Goal: Navigation & Orientation: Find specific page/section

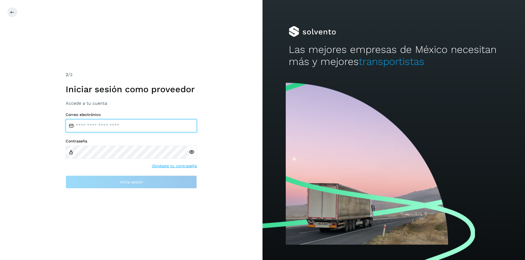
drag, startPoint x: 77, startPoint y: 129, endPoint x: 73, endPoint y: 129, distance: 3.8
click at [77, 128] on input "email" at bounding box center [131, 125] width 131 height 13
type input "**********"
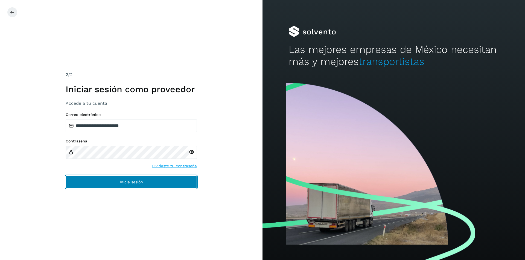
click at [155, 184] on button "Inicia sesión" at bounding box center [131, 182] width 131 height 13
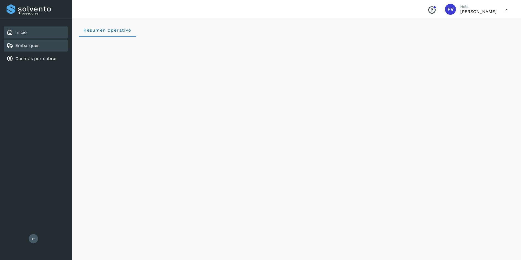
click at [30, 45] on link "Embarques" at bounding box center [27, 45] width 24 height 5
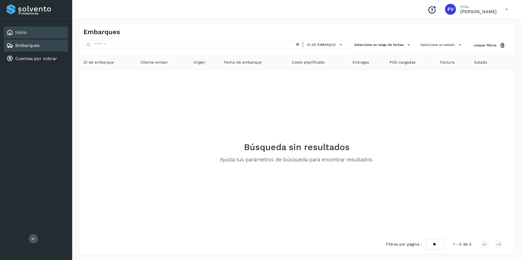
click at [30, 32] on div "Inicio" at bounding box center [36, 33] width 64 height 12
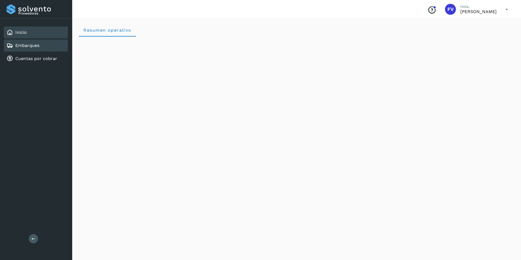
click at [27, 48] on link "Embarques" at bounding box center [27, 45] width 24 height 5
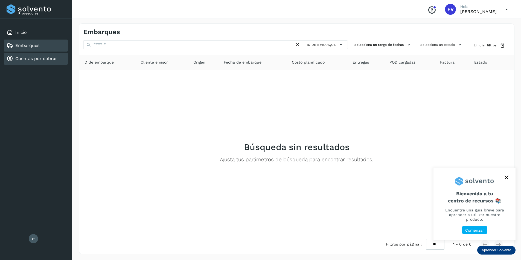
click at [43, 57] on link "Cuentas por cobrar" at bounding box center [36, 58] width 42 height 5
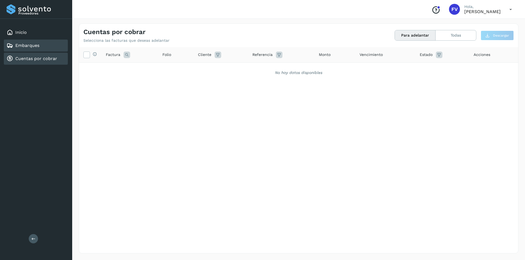
click at [33, 47] on link "Embarques" at bounding box center [27, 45] width 24 height 5
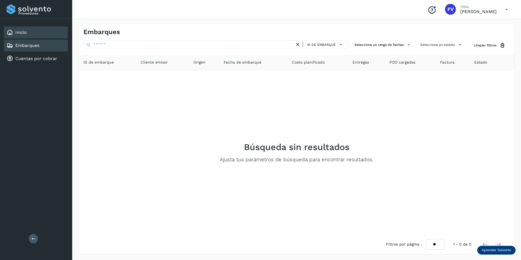
click at [30, 33] on div "Inicio" at bounding box center [36, 33] width 64 height 12
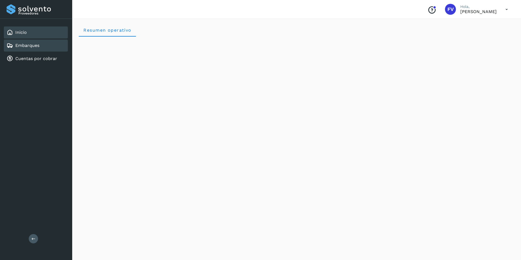
click at [35, 47] on link "Embarques" at bounding box center [27, 45] width 24 height 5
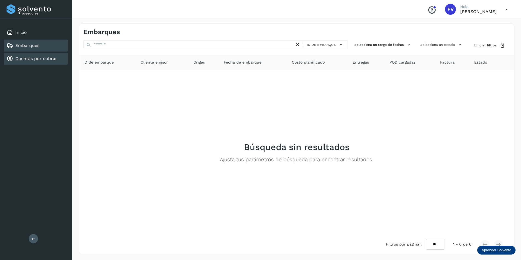
click at [37, 57] on link "Cuentas por cobrar" at bounding box center [36, 58] width 42 height 5
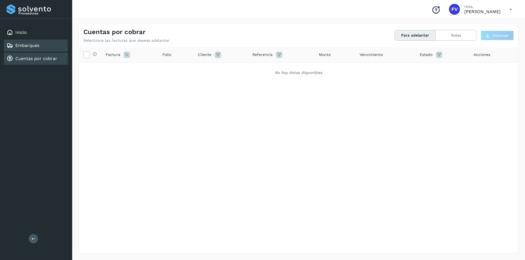
click at [36, 48] on link "Embarques" at bounding box center [27, 45] width 24 height 5
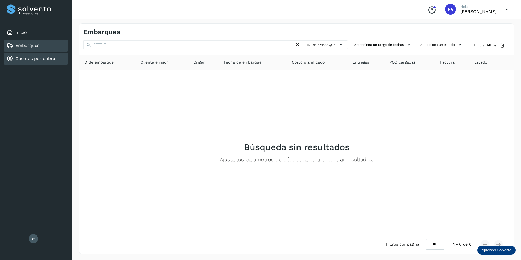
click at [40, 59] on link "Cuentas por cobrar" at bounding box center [36, 58] width 42 height 5
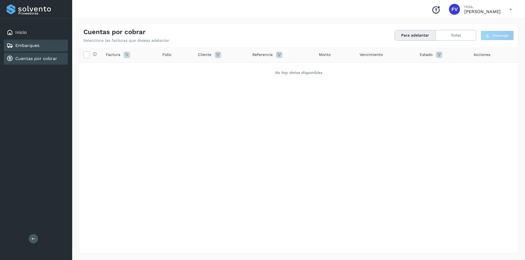
click at [38, 47] on link "Embarques" at bounding box center [27, 45] width 24 height 5
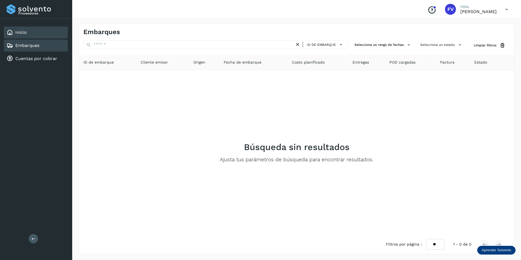
click at [45, 38] on div "Inicio" at bounding box center [36, 33] width 64 height 12
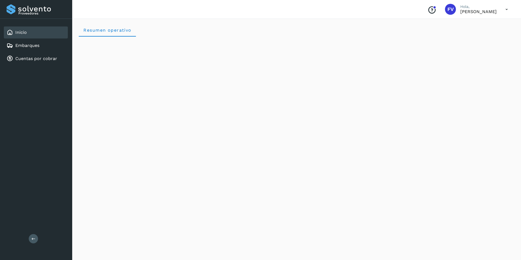
click at [506, 10] on icon at bounding box center [506, 9] width 11 height 11
click at [408, 34] on div at bounding box center [260, 130] width 521 height 260
